Goal: Register for event/course

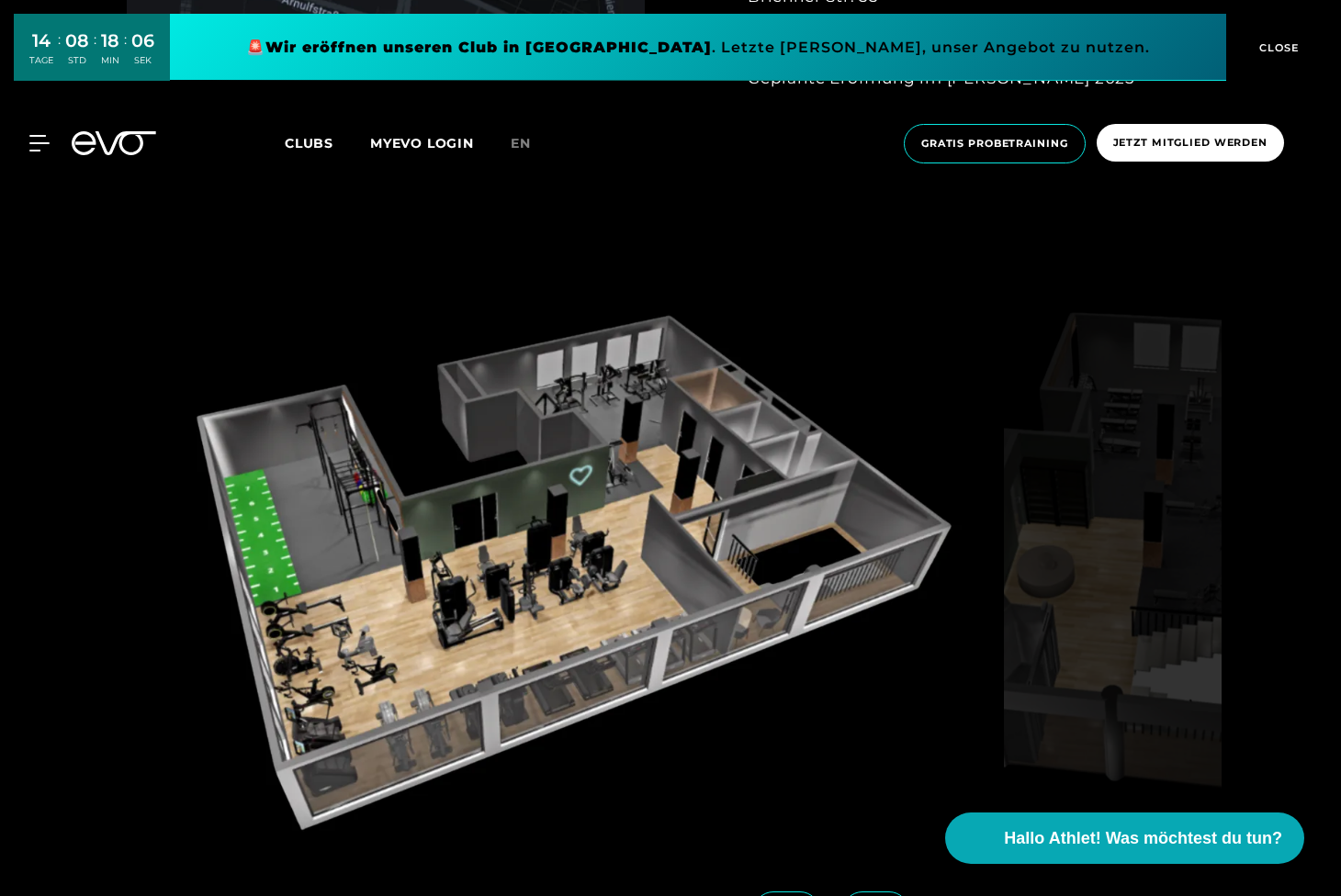
scroll to position [1836, 0]
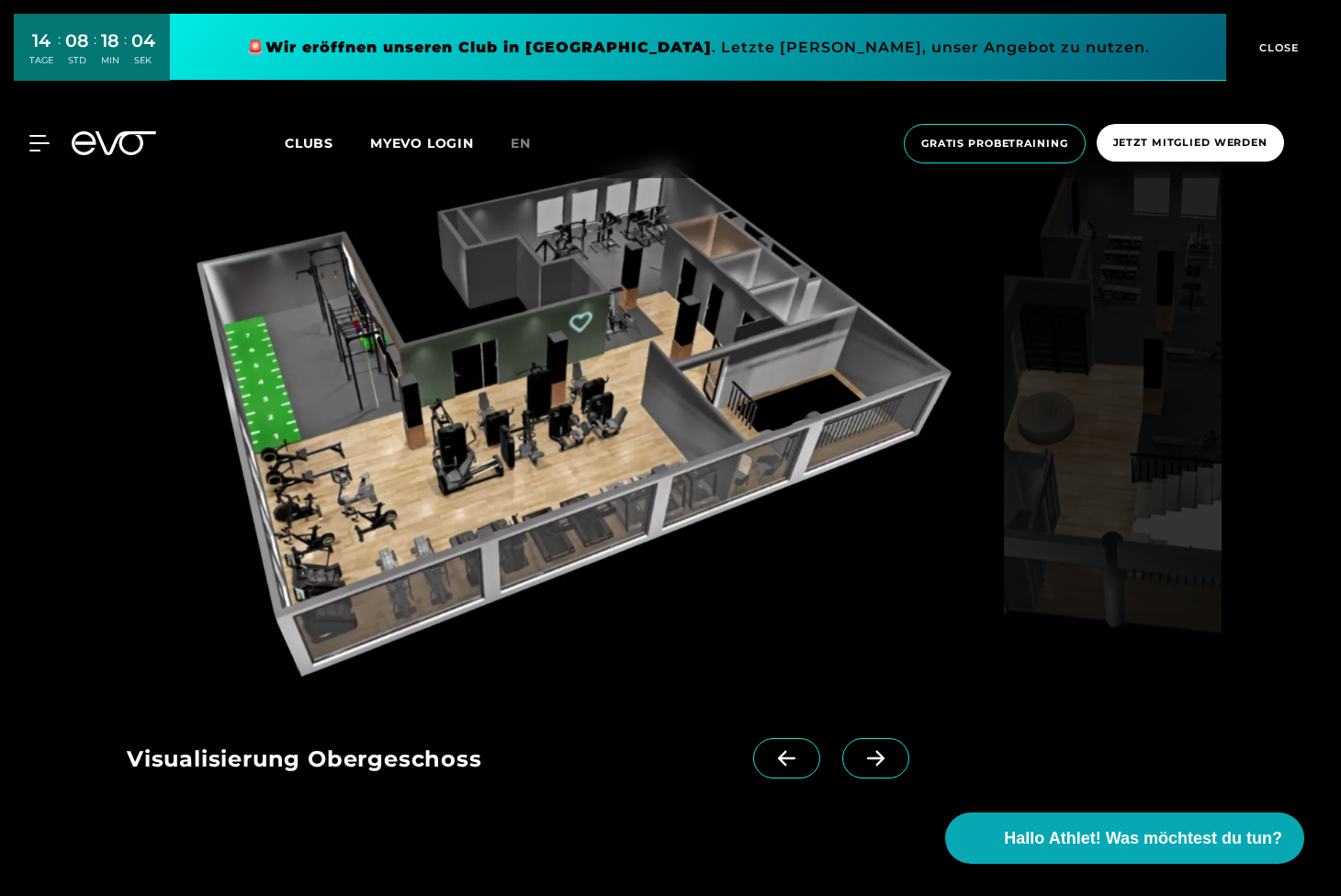
click at [859, 753] on icon at bounding box center [875, 758] width 32 height 17
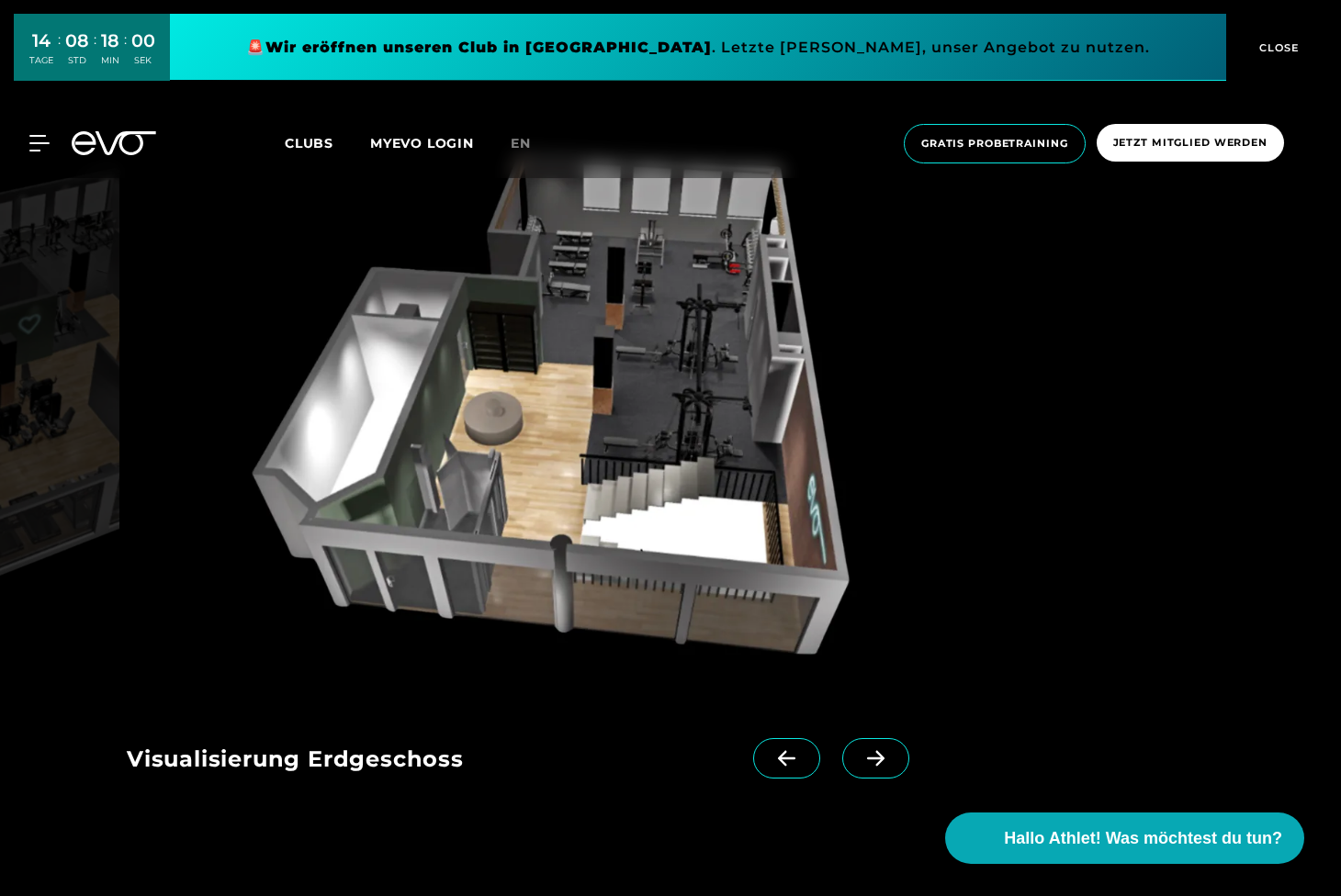
click at [859, 753] on icon at bounding box center [875, 758] width 32 height 17
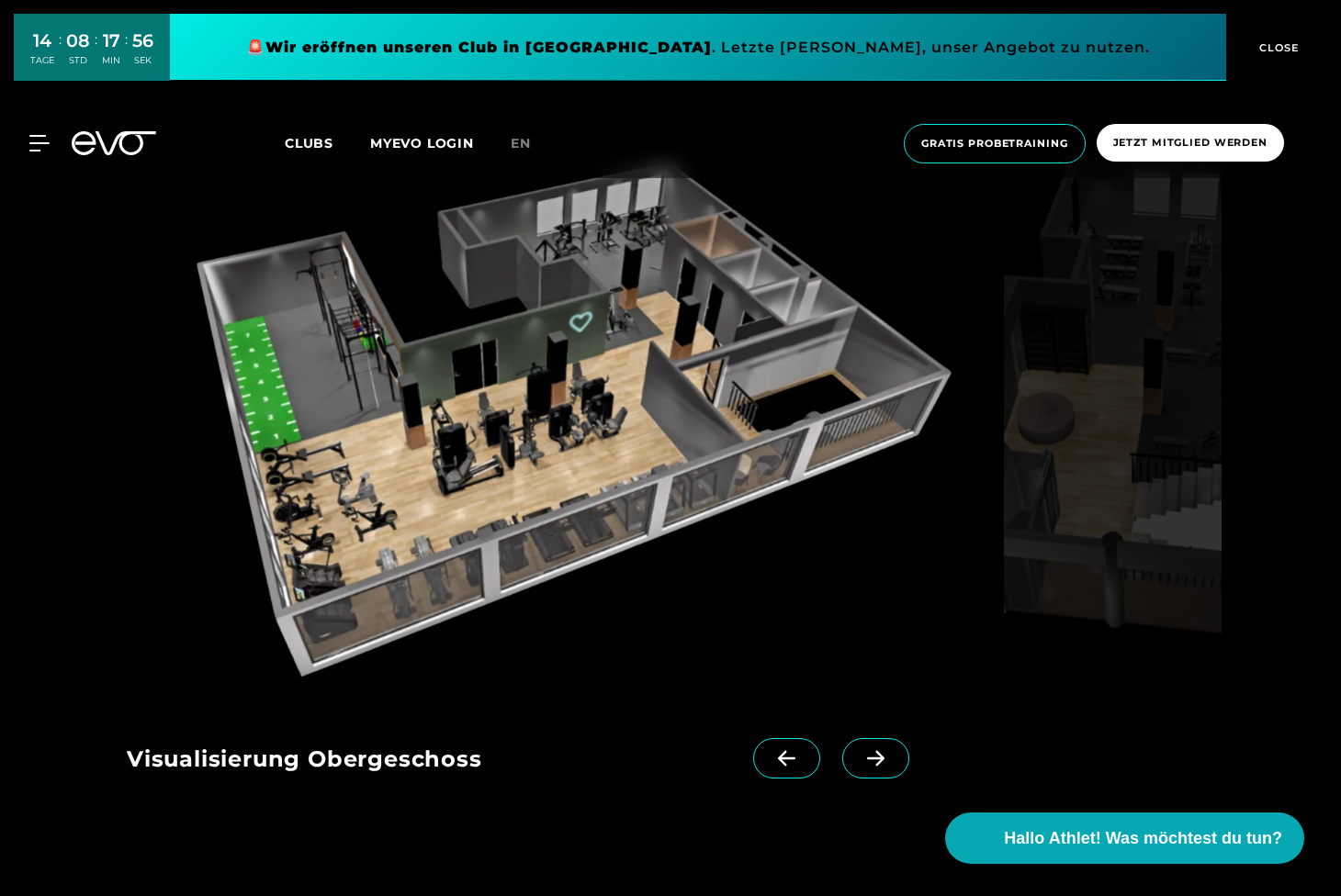
click at [753, 777] on link at bounding box center [790, 774] width 74 height 73
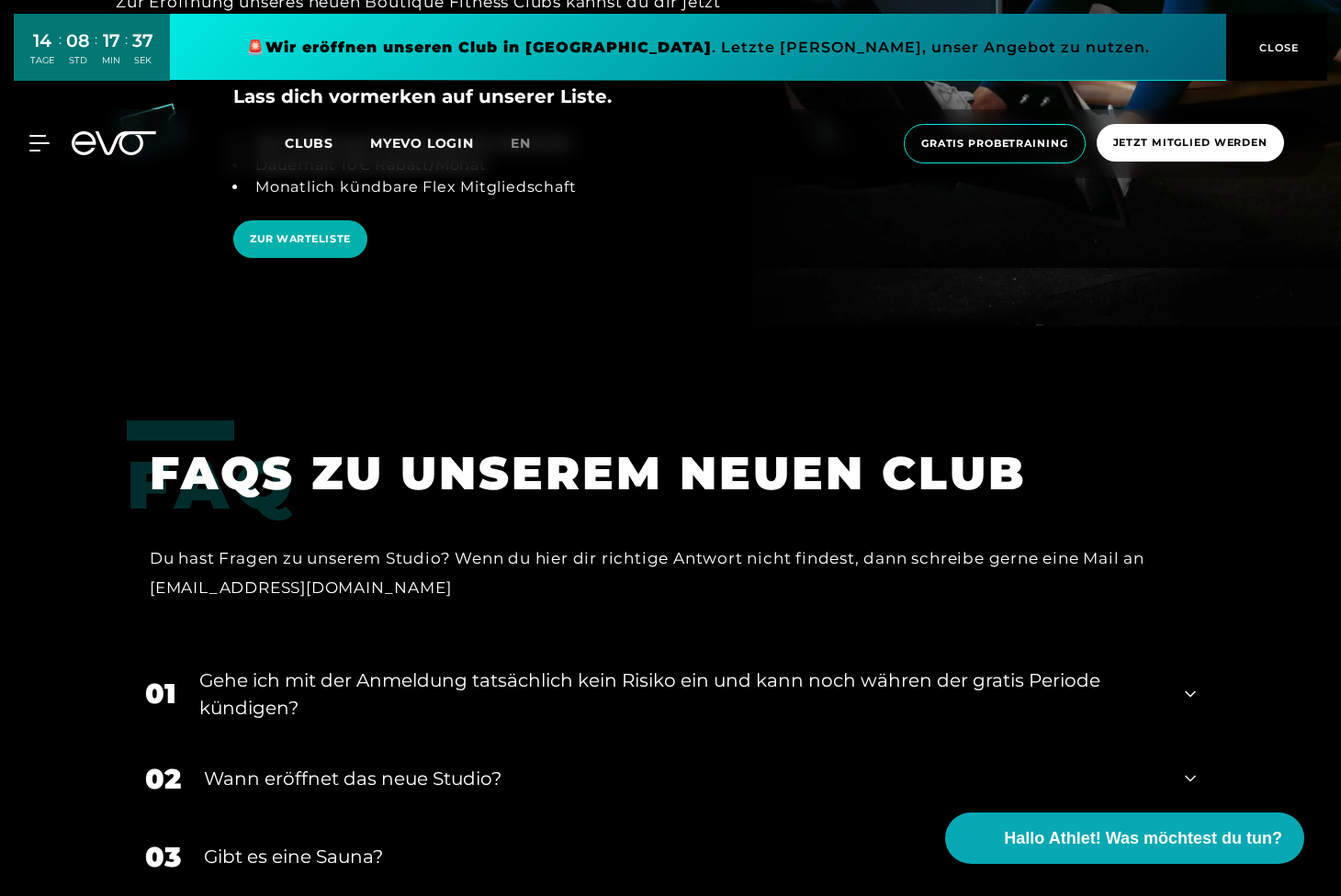
scroll to position [3672, 0]
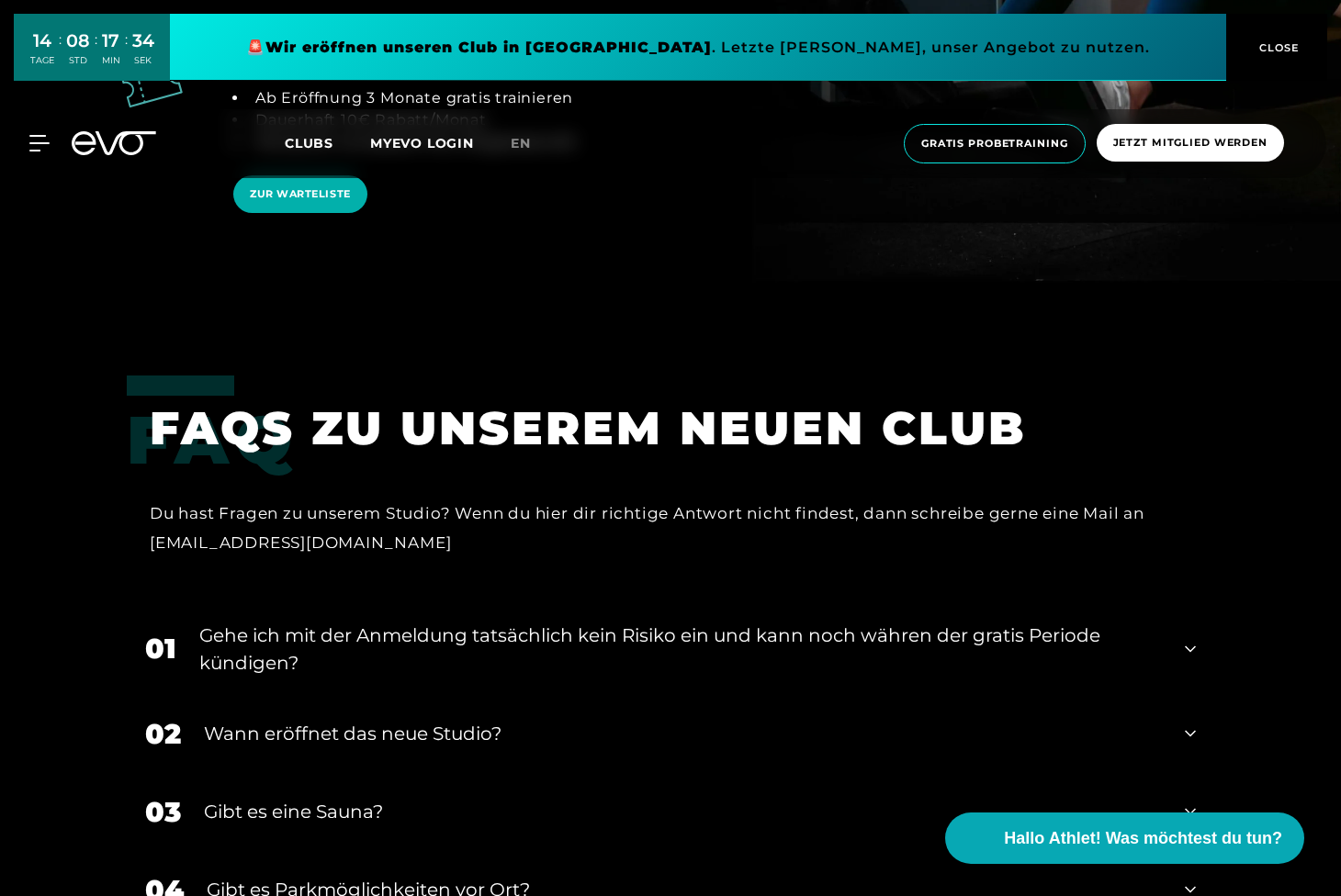
click at [337, 621] on div "Gehe ich mit der Anmeldung tatsächlich kein Risiko ein und kann noch währen der…" at bounding box center [680, 648] width 963 height 55
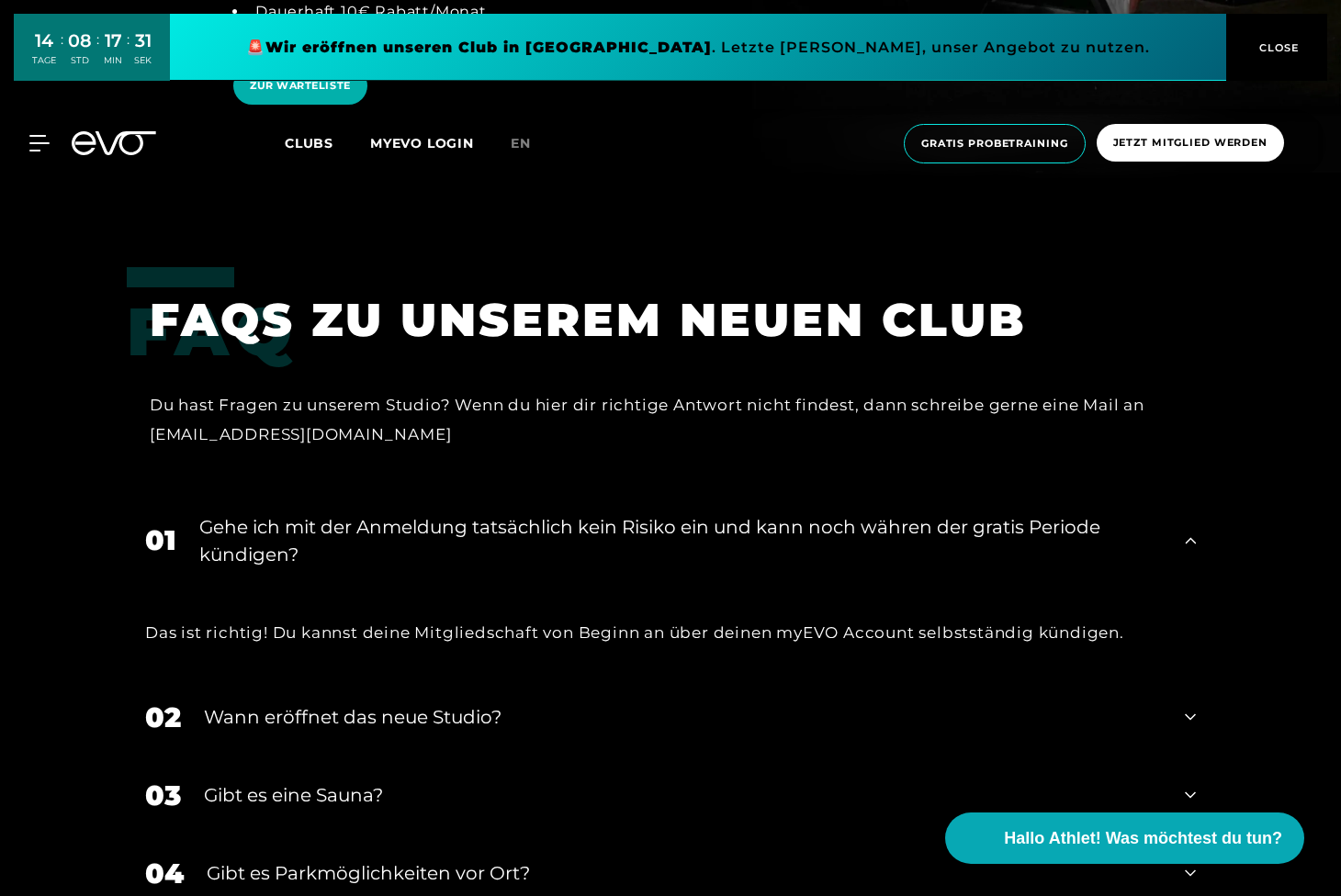
scroll to position [3826, 0]
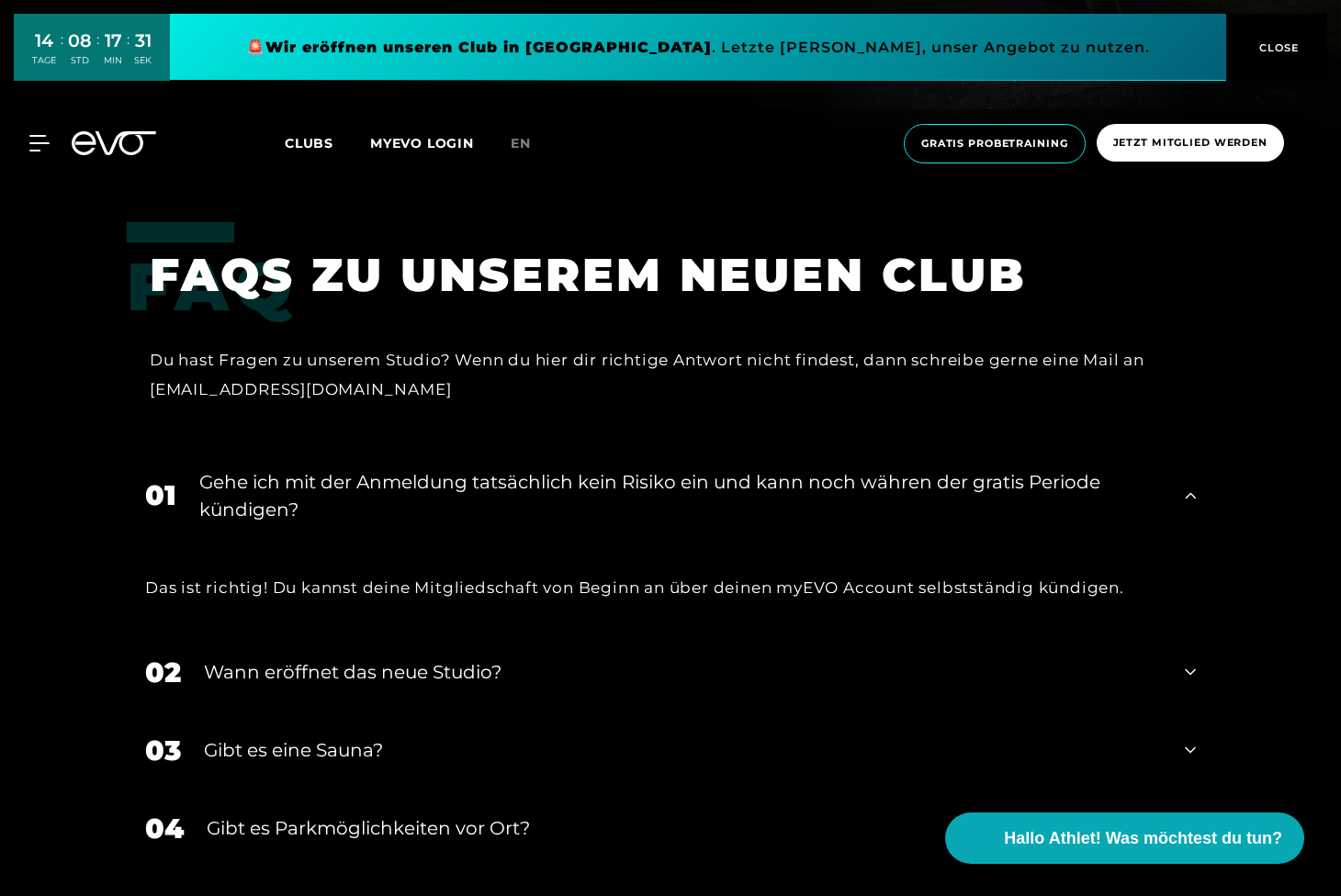
click at [430, 658] on div "Wann eröffnet das neue Studio?" at bounding box center [683, 672] width 958 height 27
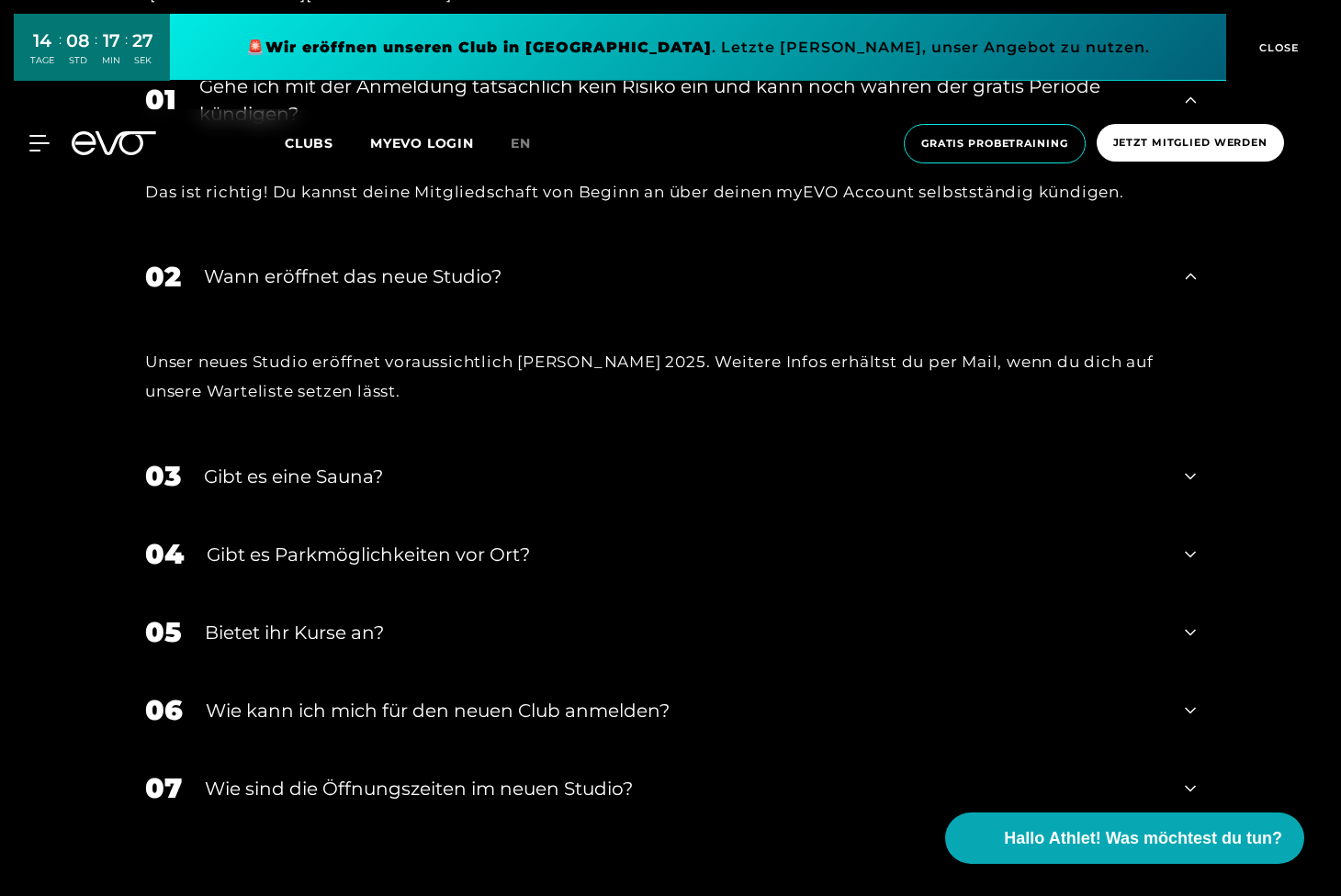
scroll to position [4285, 0]
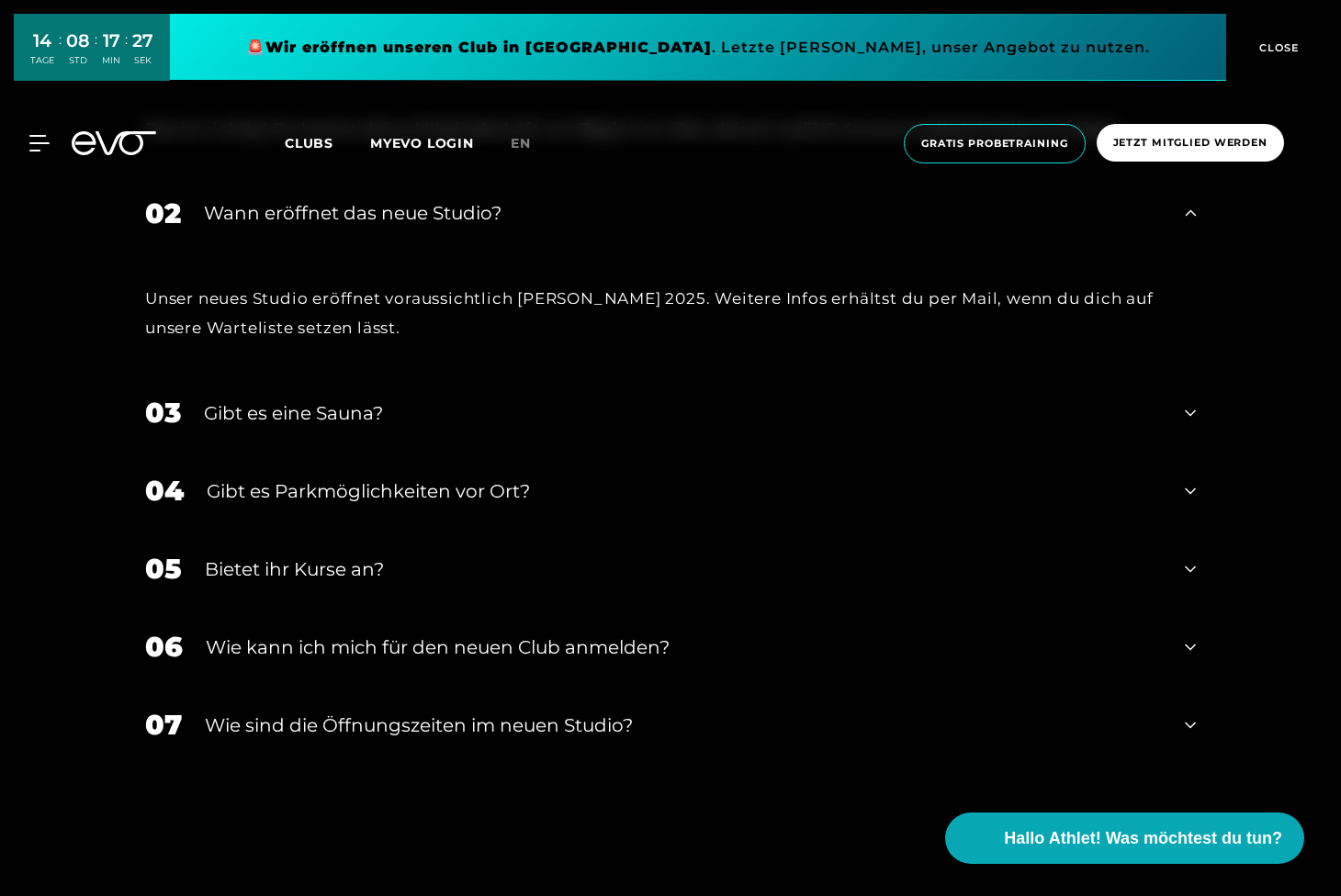
click at [317, 556] on div "Bietet ihr Kurse an?" at bounding box center [683, 569] width 957 height 27
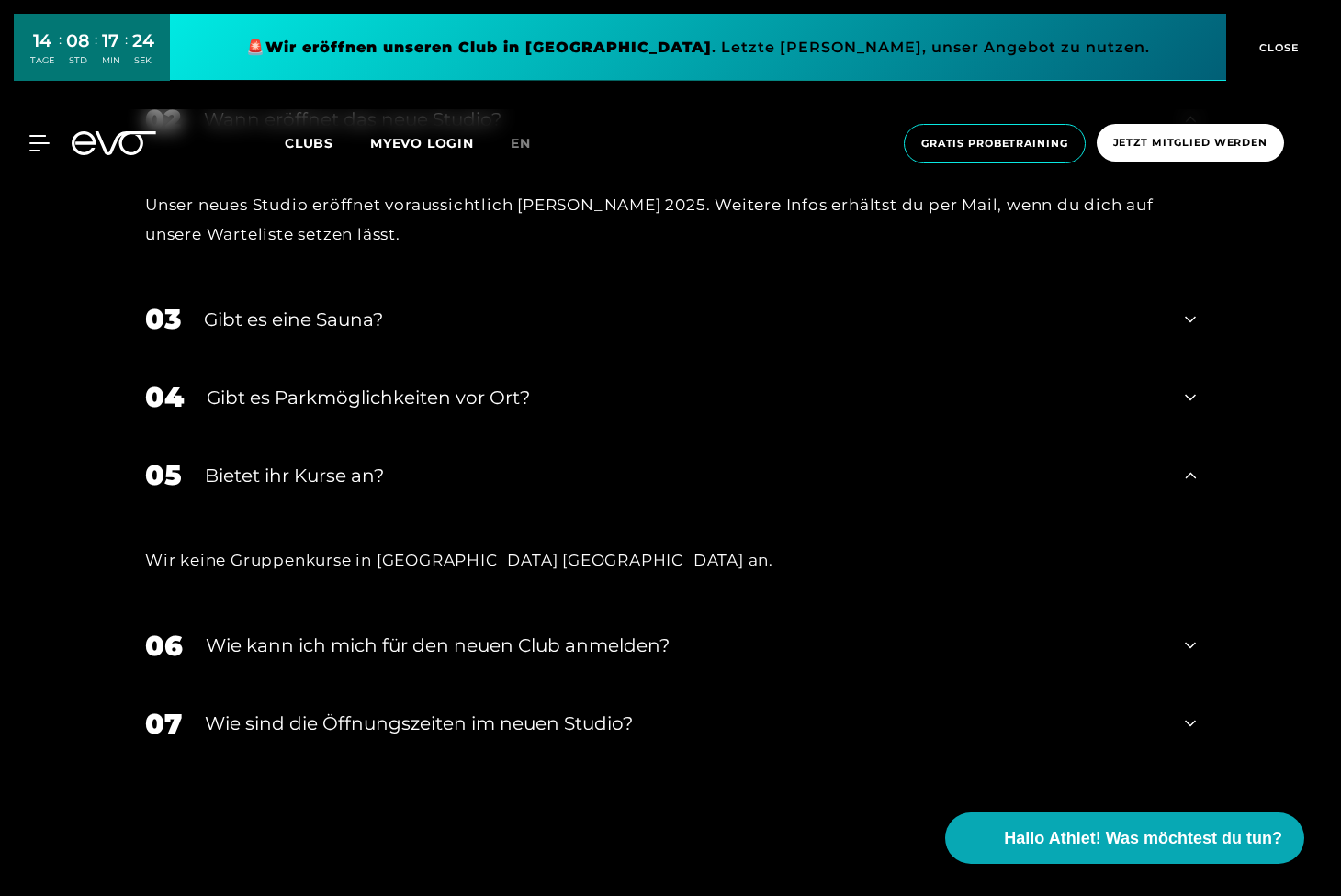
scroll to position [4437, 0]
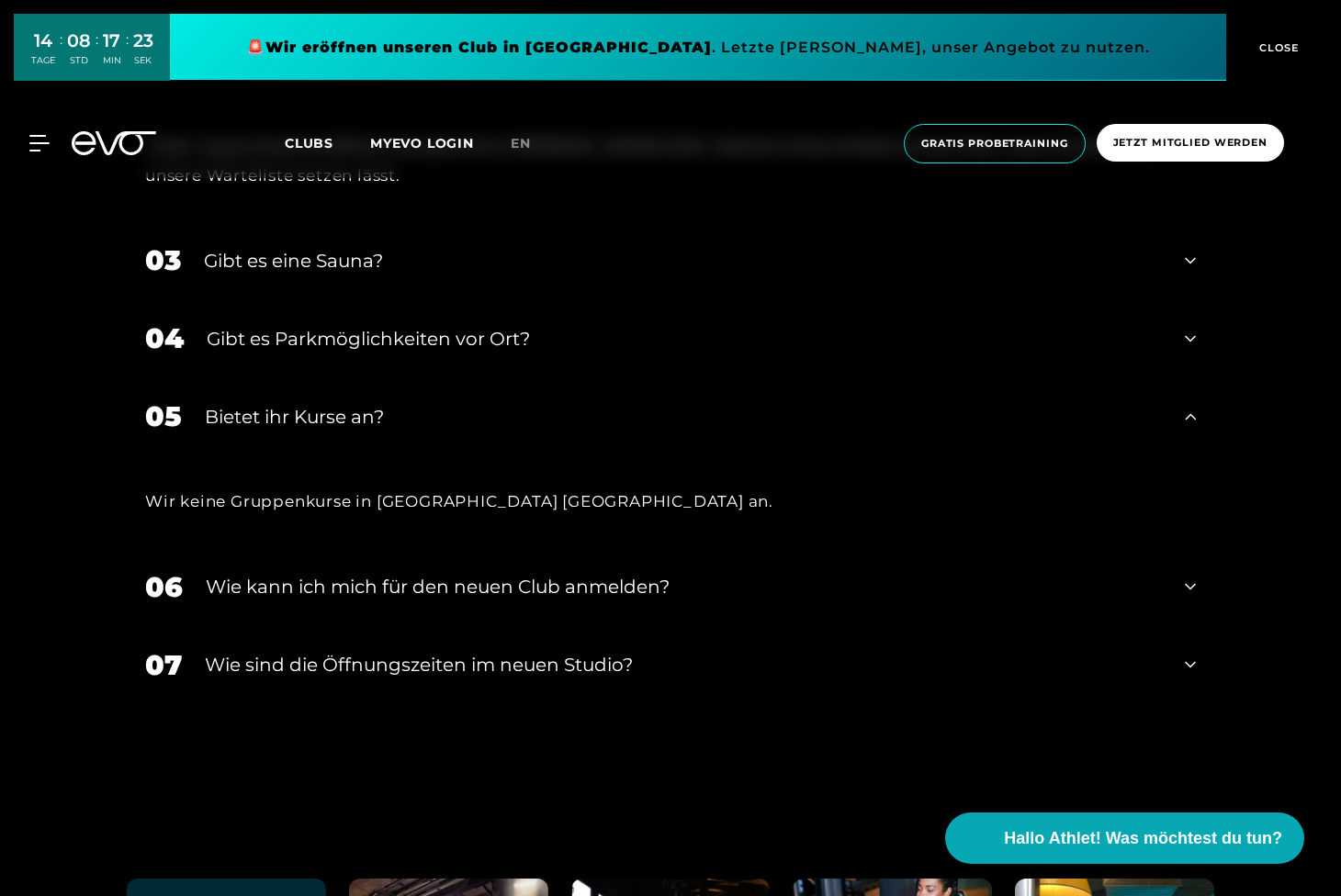
click at [421, 573] on div "Wie kann ich mich für den neuen Club anmelden?" at bounding box center [684, 587] width 956 height 27
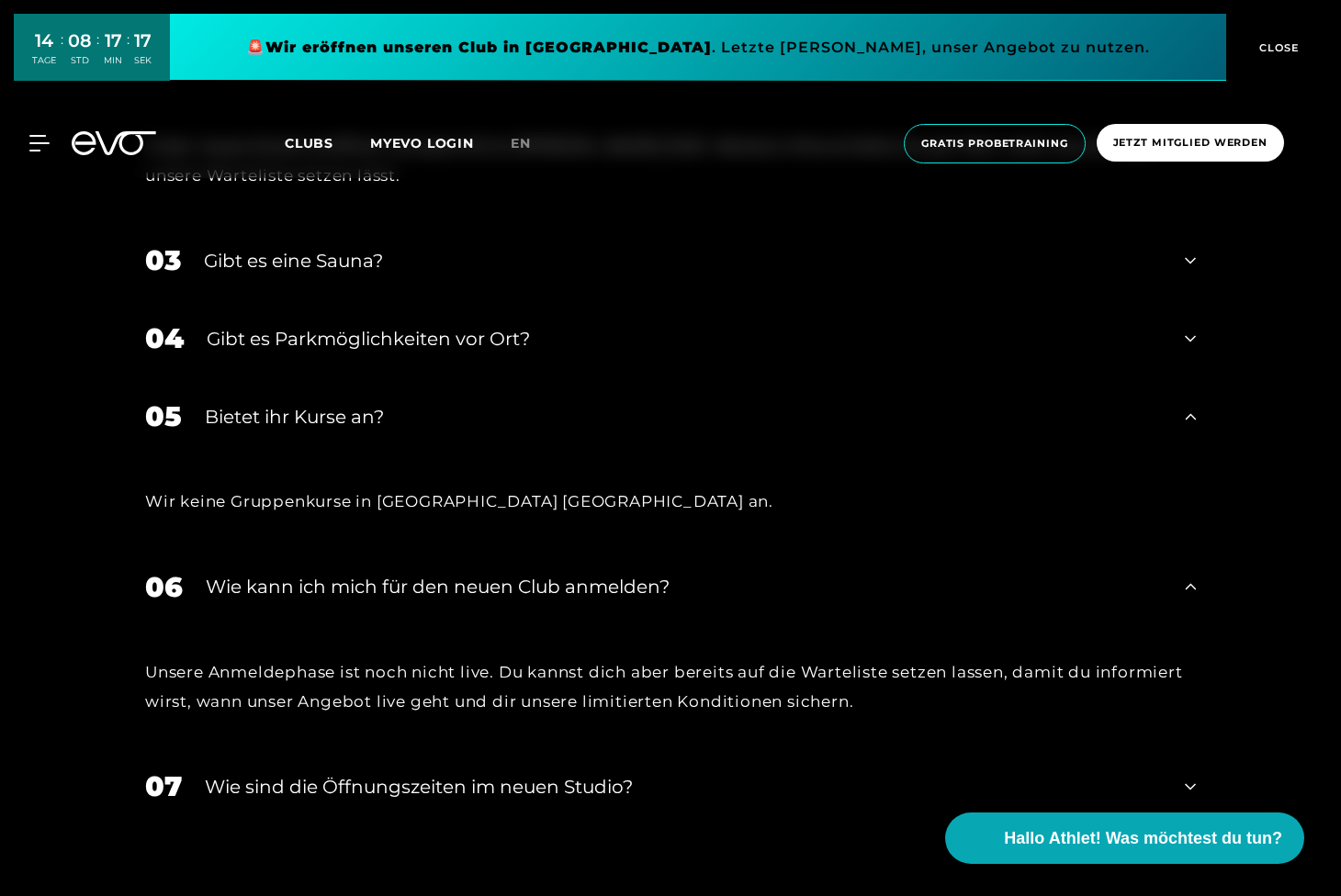
click at [476, 773] on div "​Wie sind die Öffnungszeiten im neuen Studio?" at bounding box center [683, 787] width 957 height 27
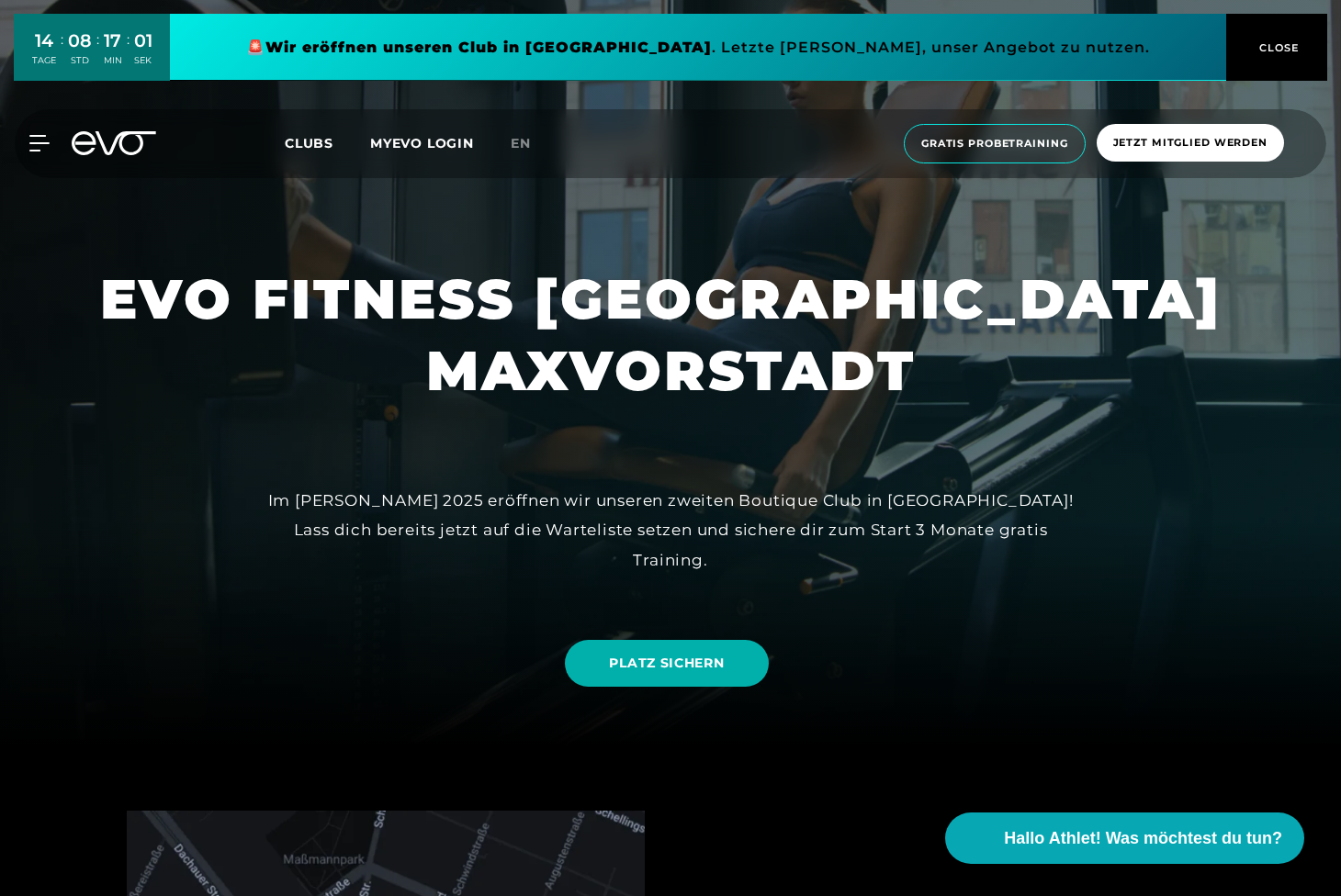
scroll to position [153, 0]
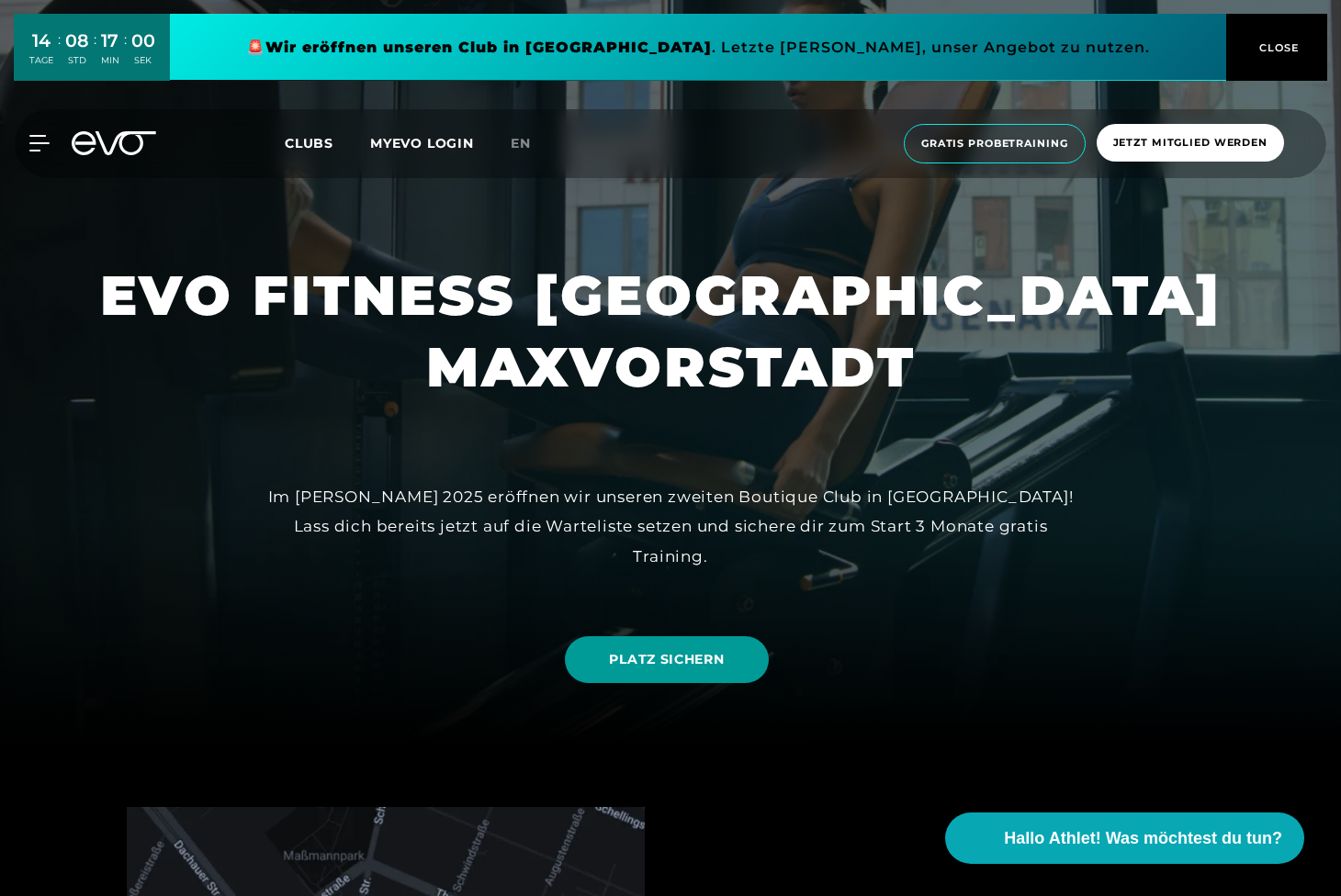
click at [652, 659] on span "PLATZ SICHERN" at bounding box center [666, 660] width 115 height 19
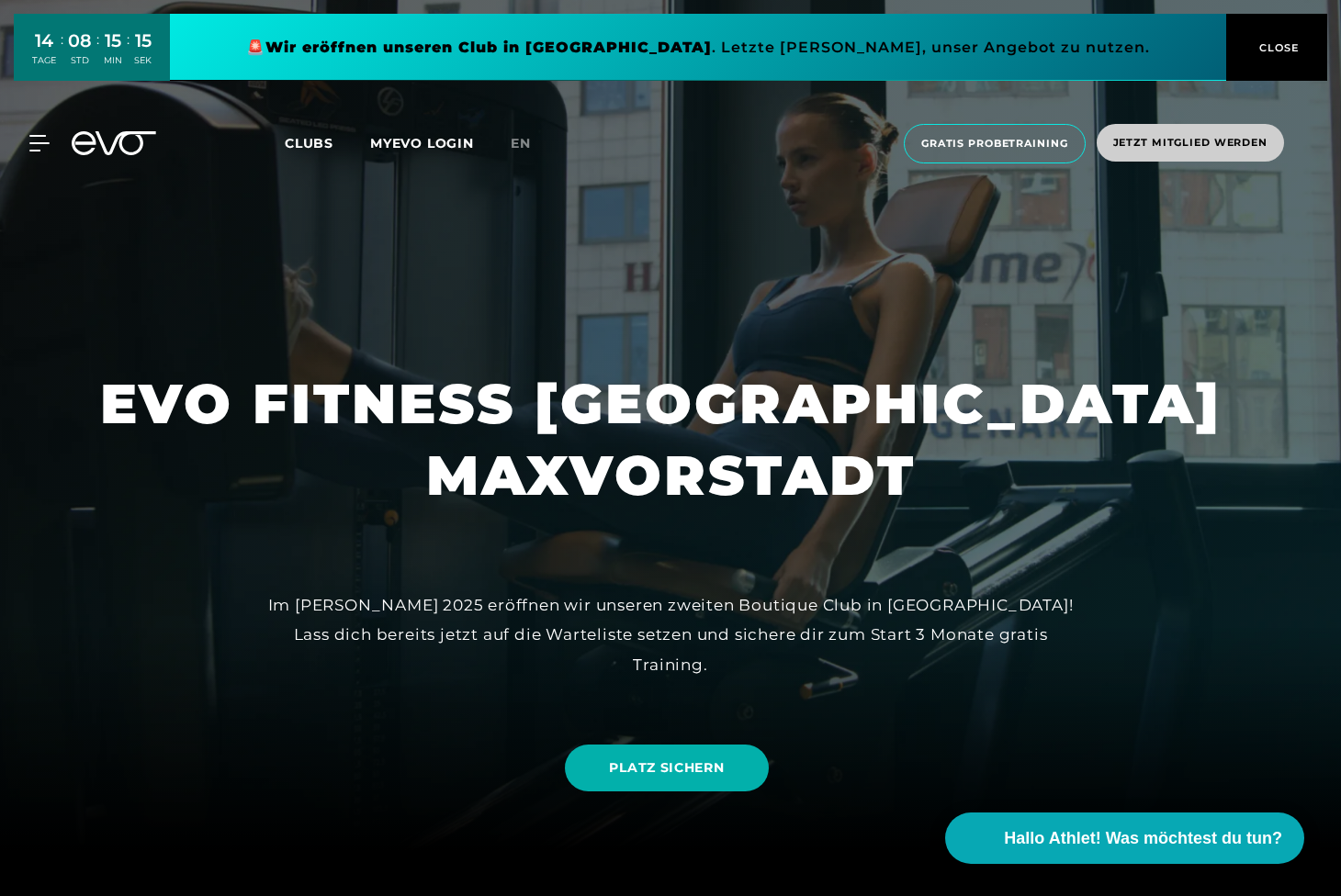
scroll to position [0, 0]
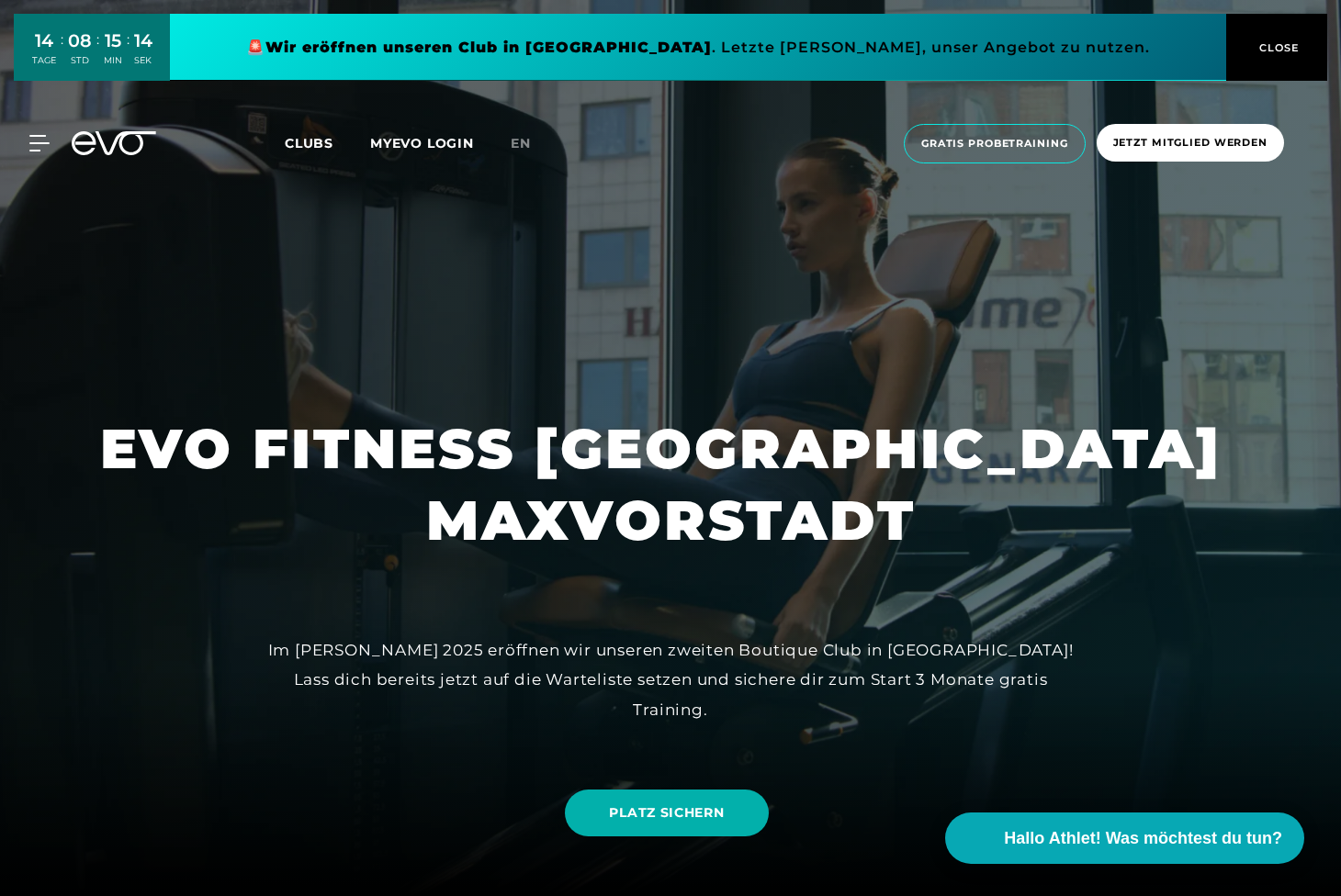
click at [1279, 58] on button "CLOSE" at bounding box center [1277, 47] width 101 height 67
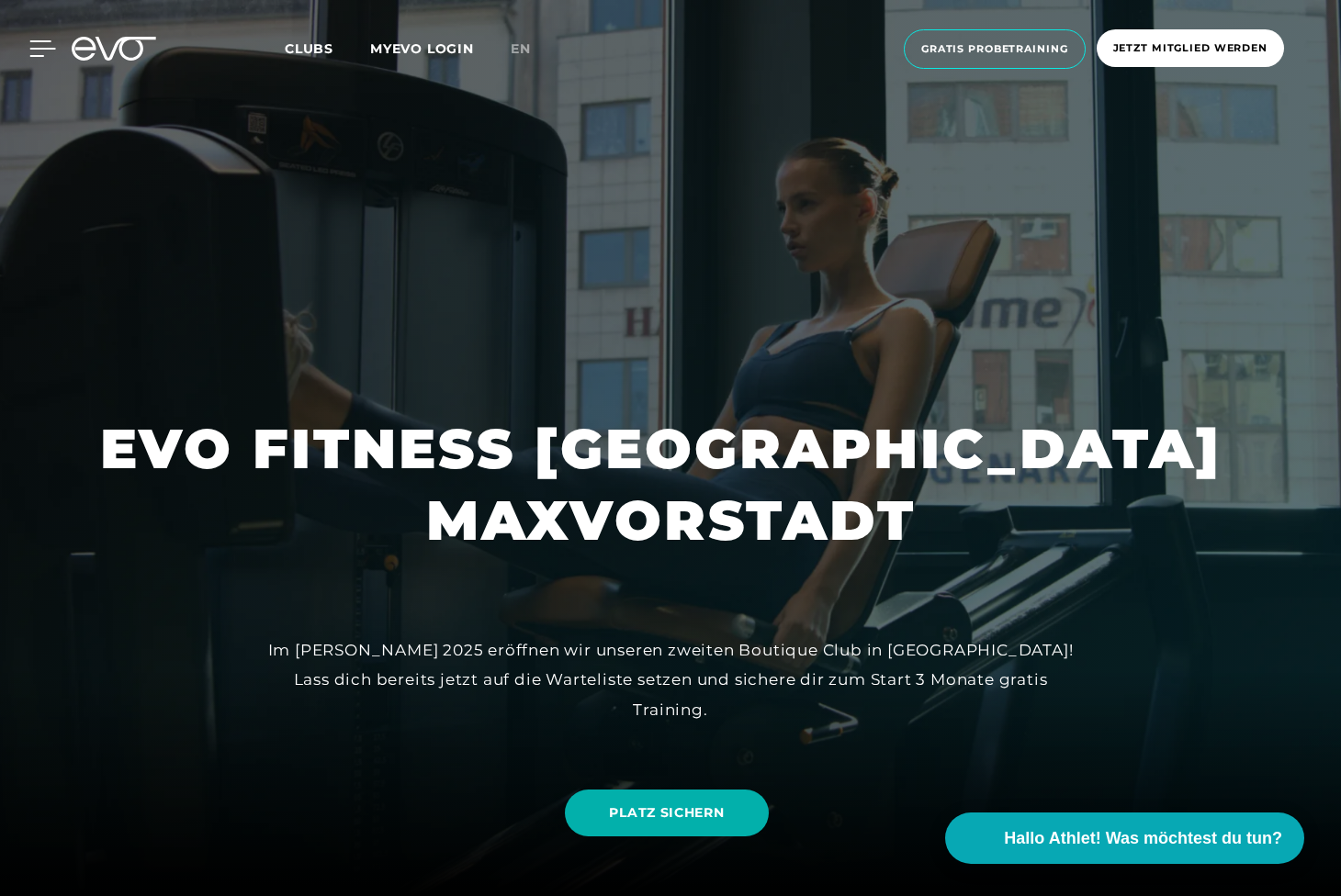
click at [37, 42] on icon at bounding box center [43, 48] width 25 height 15
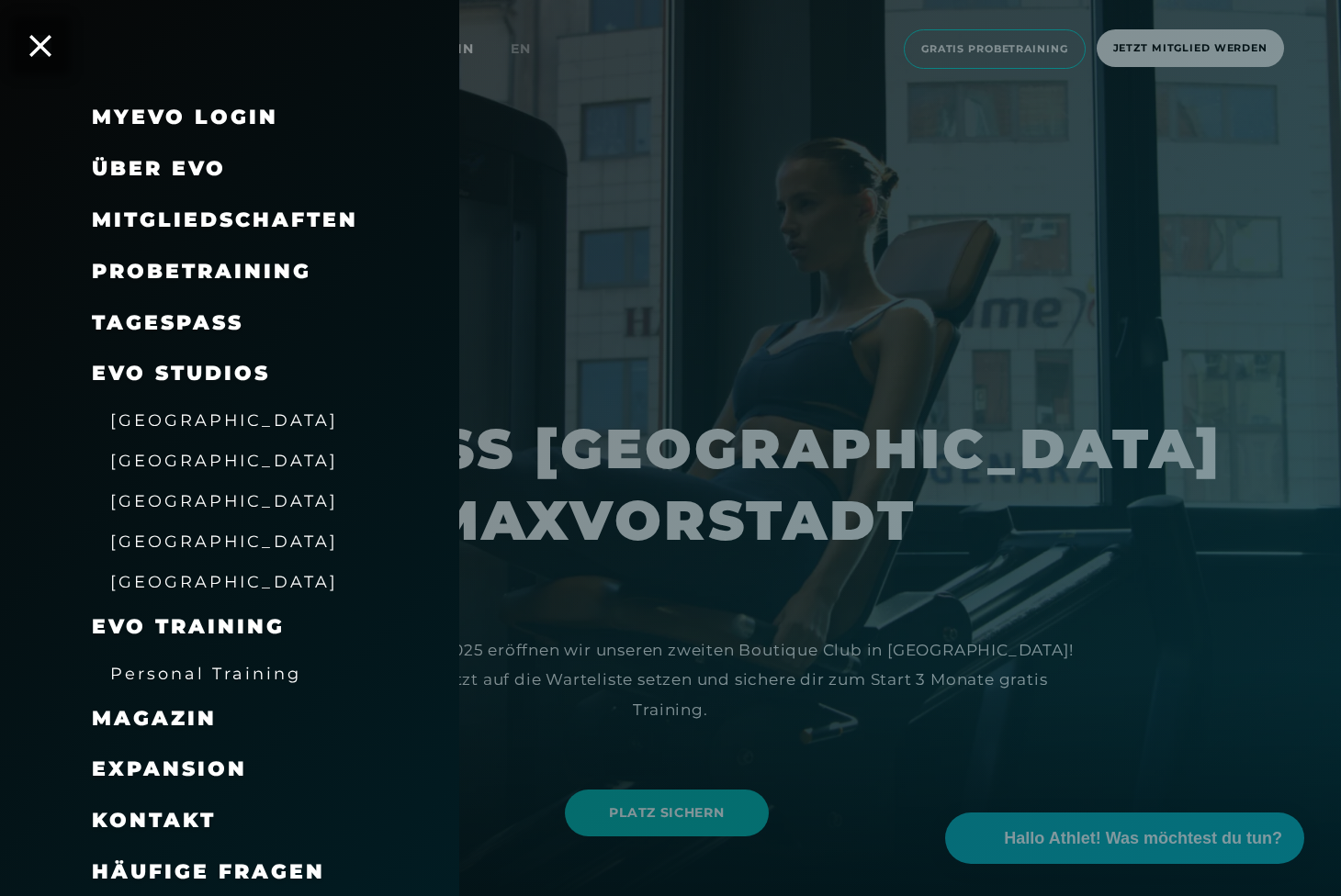
click at [221, 212] on span "Mitgliedschaften" at bounding box center [224, 219] width 266 height 24
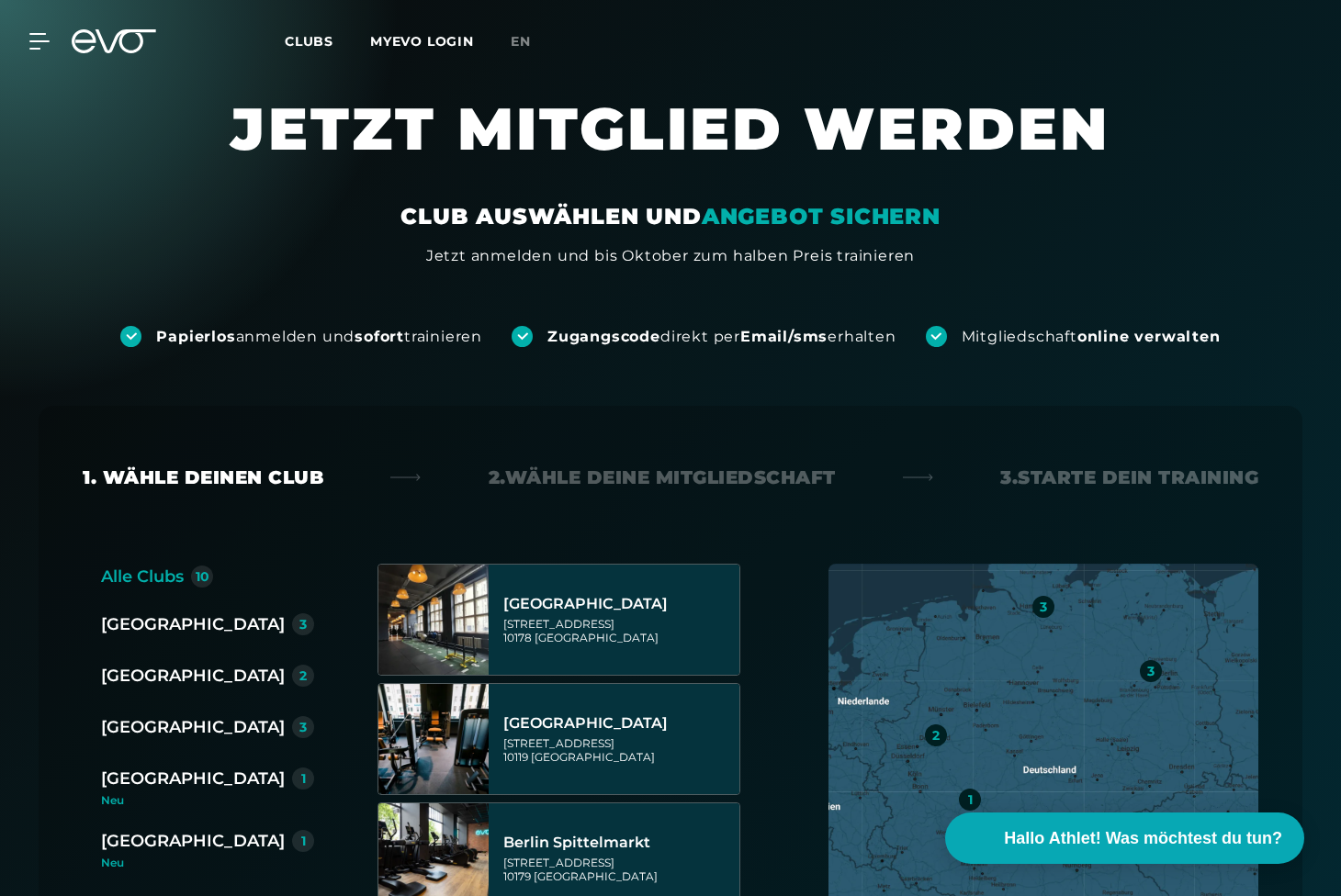
scroll to position [153, 0]
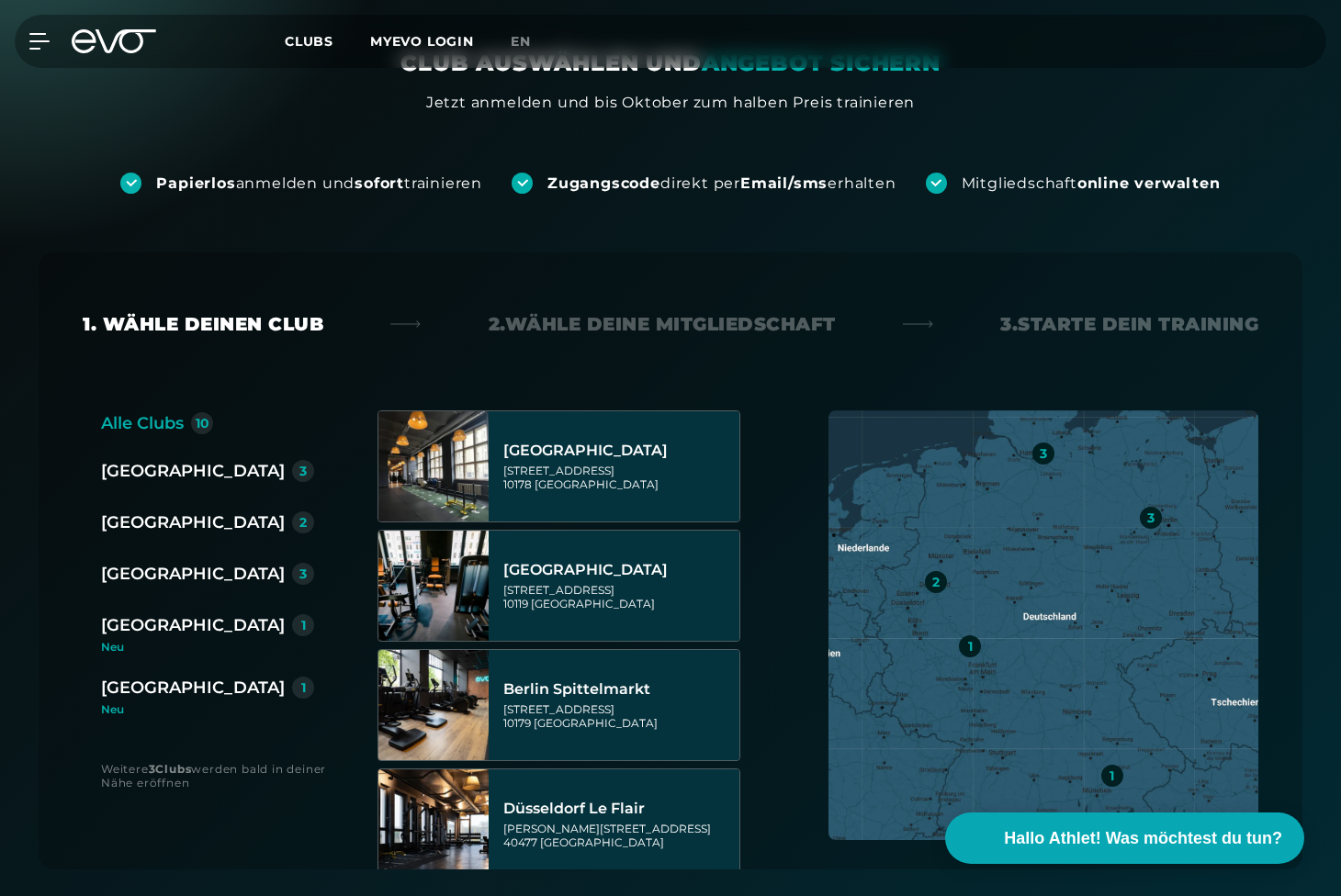
click at [148, 627] on div "[GEOGRAPHIC_DATA]" at bounding box center [193, 625] width 183 height 25
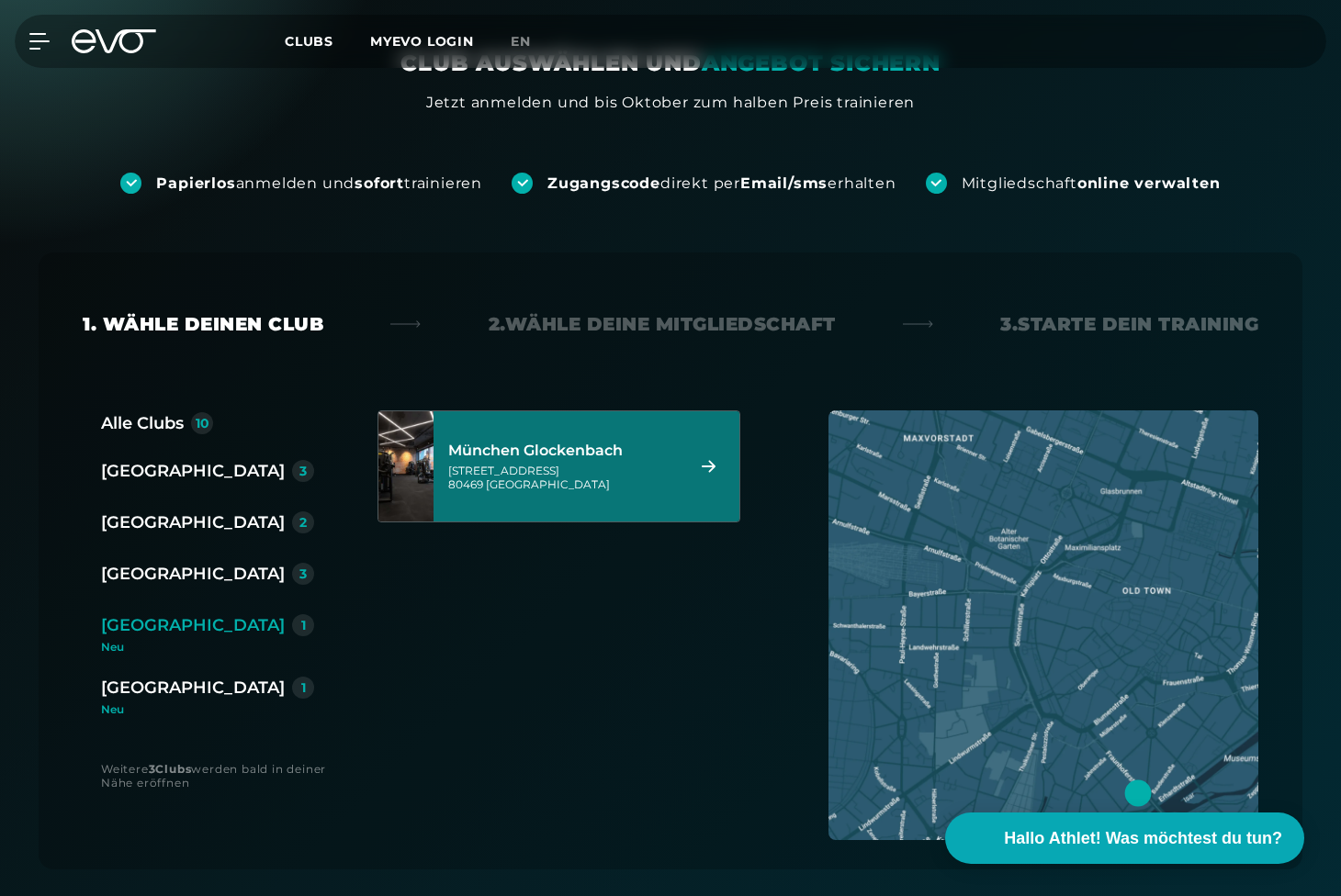
click at [647, 440] on div "München Glockenbach [STREET_ADDRESS]" at bounding box center [564, 466] width 230 height 81
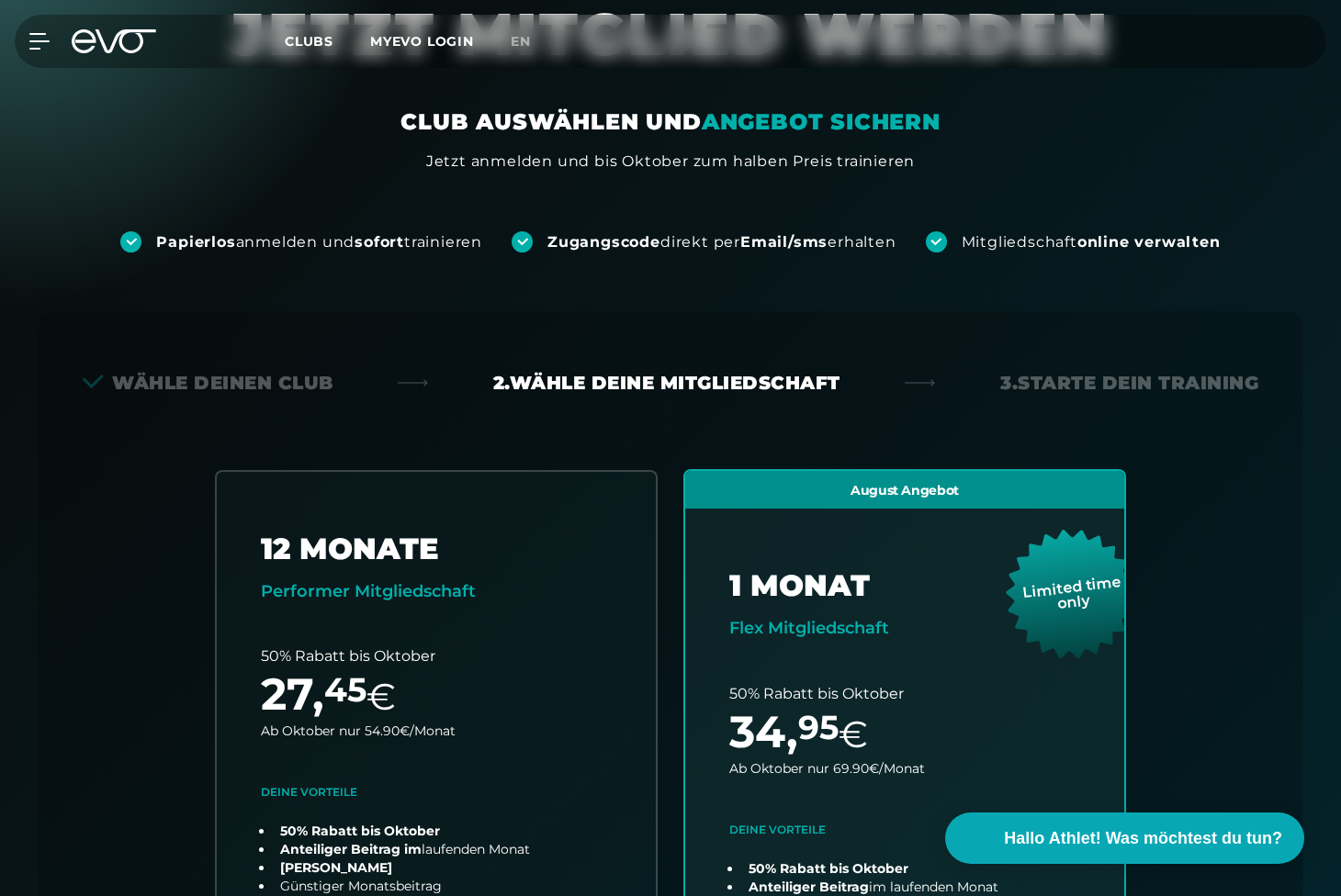
scroll to position [0, 0]
